Goal: Information Seeking & Learning: Learn about a topic

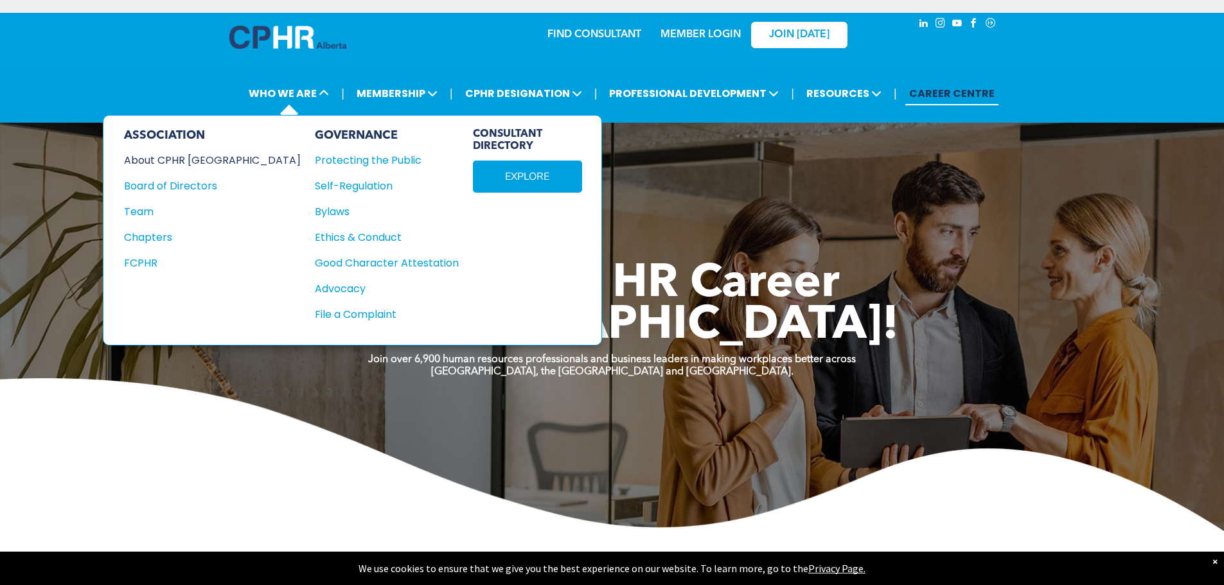
click at [206, 154] on div "About CPHR [GEOGRAPHIC_DATA]" at bounding box center [203, 160] width 159 height 16
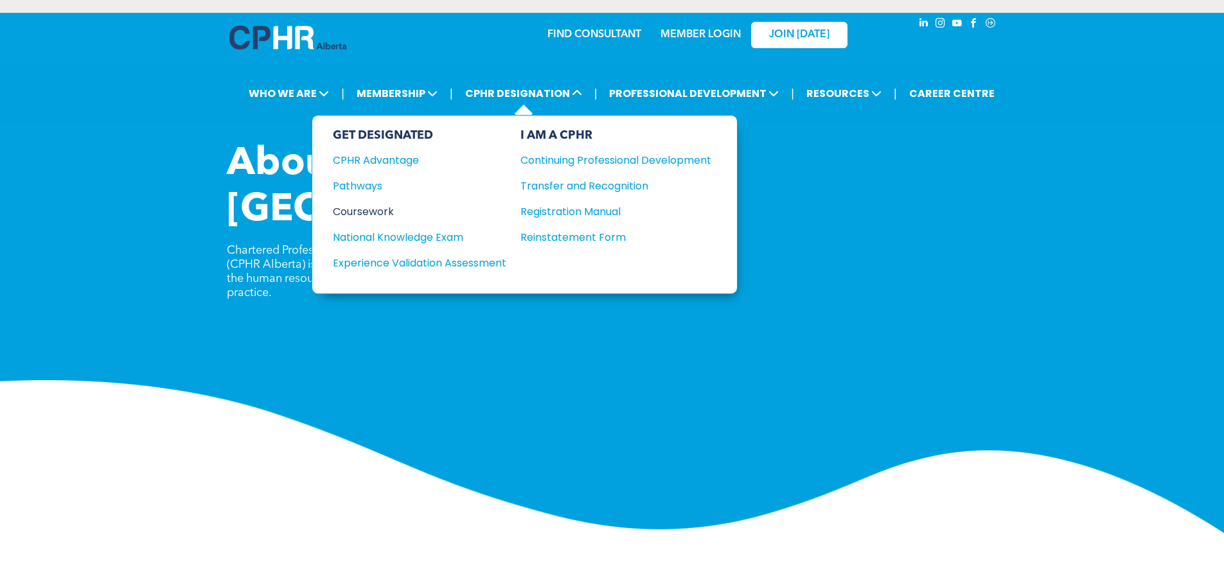
click at [390, 209] on div "Coursework" at bounding box center [411, 212] width 156 height 16
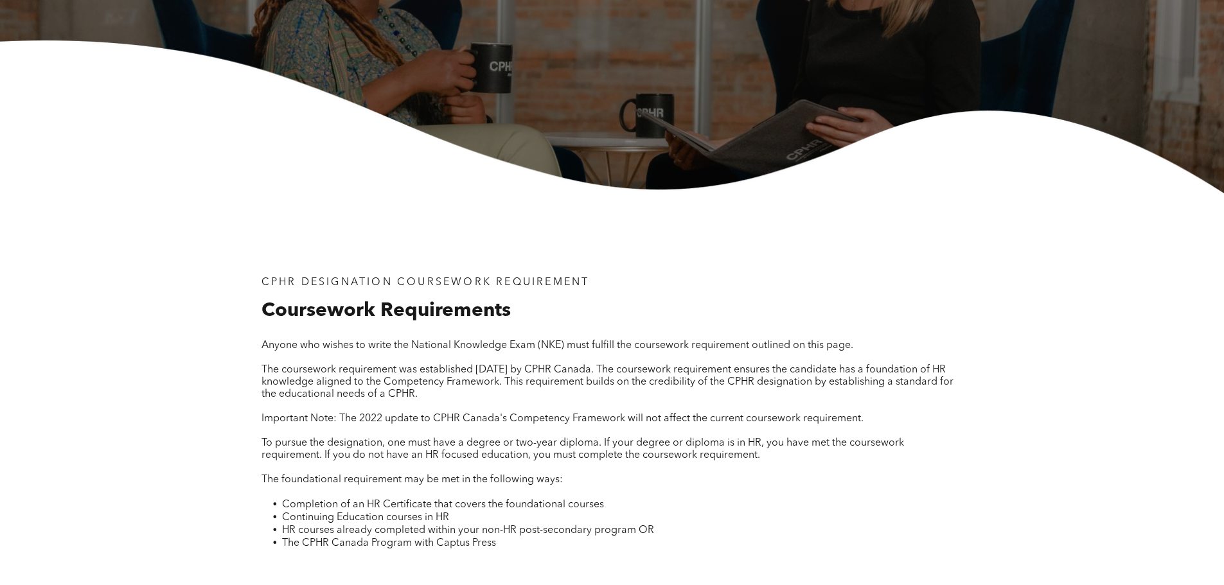
scroll to position [386, 0]
